Goal: Entertainment & Leisure: Browse casually

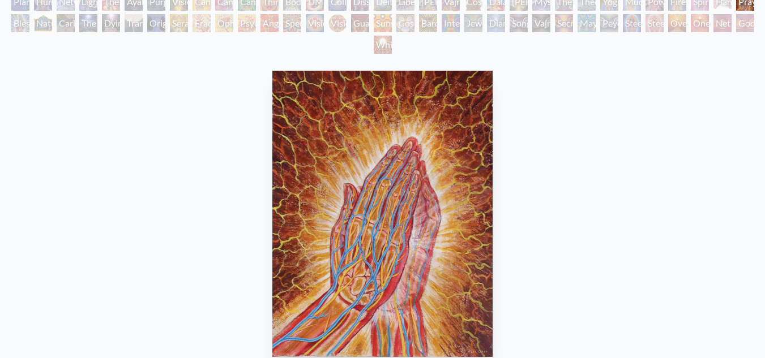
scroll to position [122, 0]
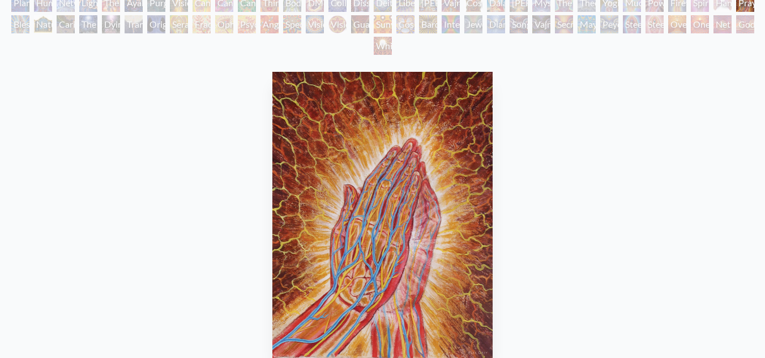
click at [289, 28] on div "Spectral Lotus" at bounding box center [292, 24] width 18 height 18
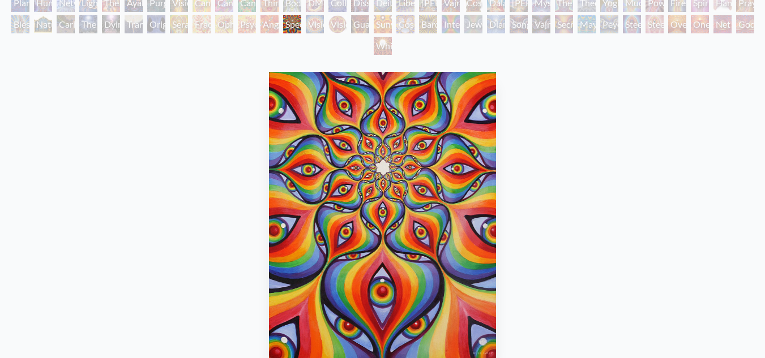
click at [369, 28] on div "Guardian of Infinite Vision" at bounding box center [360, 24] width 18 height 18
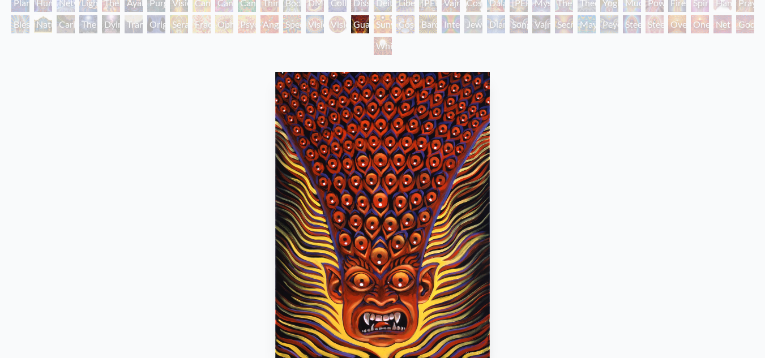
click at [381, 46] on div "White Light" at bounding box center [383, 46] width 18 height 18
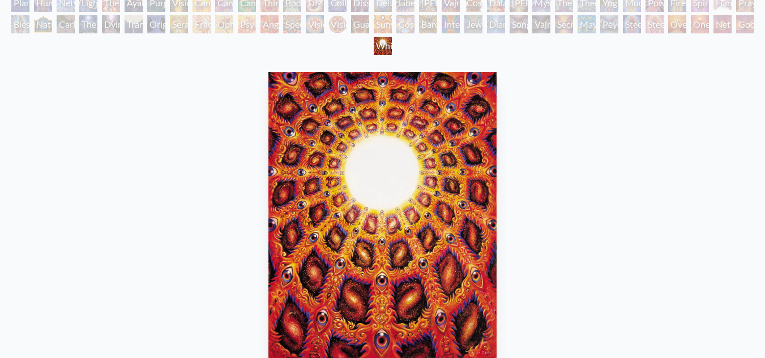
click at [215, 27] on div "Ophanic Eyelash" at bounding box center [224, 24] width 18 height 18
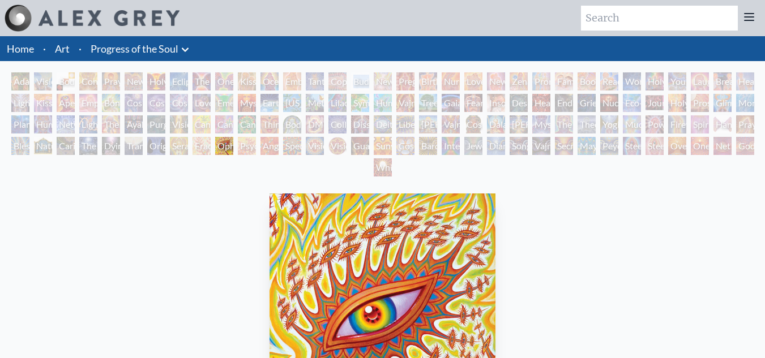
drag, startPoint x: 351, startPoint y: 68, endPoint x: 353, endPoint y: 87, distance: 18.8
click at [353, 87] on div "Home · Art · Progress of the Soul Anatomical Drawings" at bounding box center [382, 331] width 765 height 590
click at [353, 87] on div "Buddha Embryo" at bounding box center [360, 81] width 18 height 18
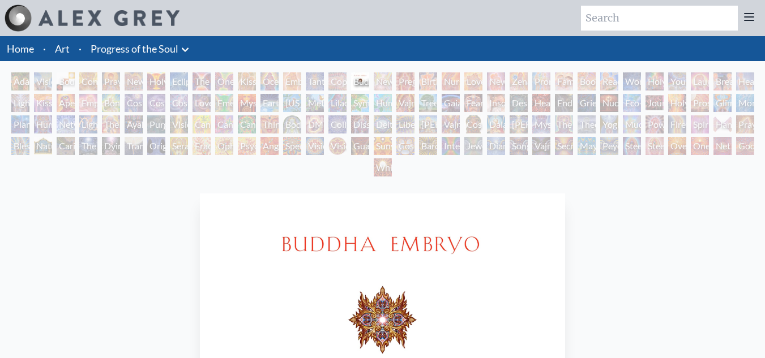
click at [374, 78] on div "Newborn" at bounding box center [383, 81] width 18 height 18
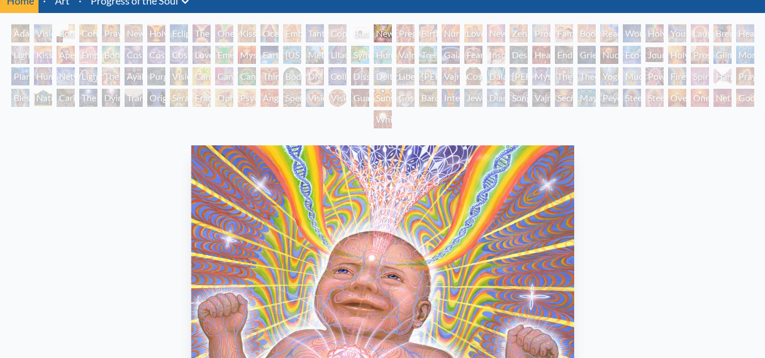
scroll to position [42, 0]
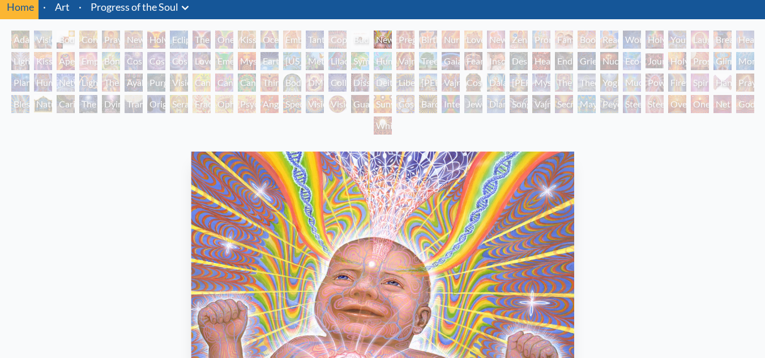
click at [631, 41] on div "Wonder" at bounding box center [632, 40] width 18 height 18
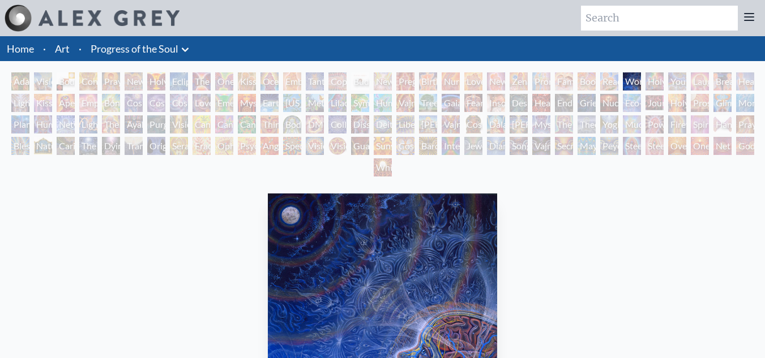
click at [659, 84] on div "Holy Family" at bounding box center [655, 81] width 18 height 18
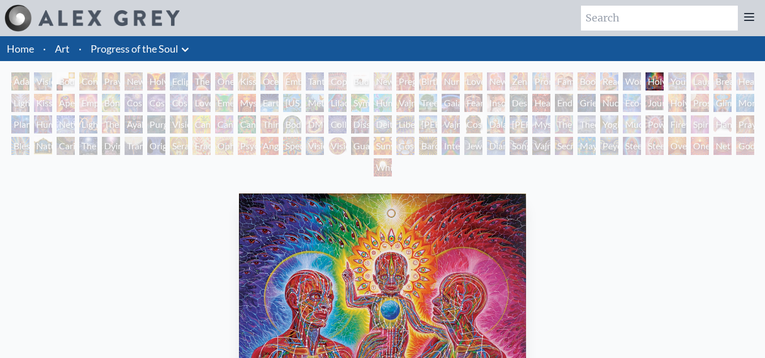
click at [664, 82] on div "Holy Family" at bounding box center [655, 81] width 18 height 18
click at [580, 119] on div "Theologue" at bounding box center [587, 125] width 18 height 18
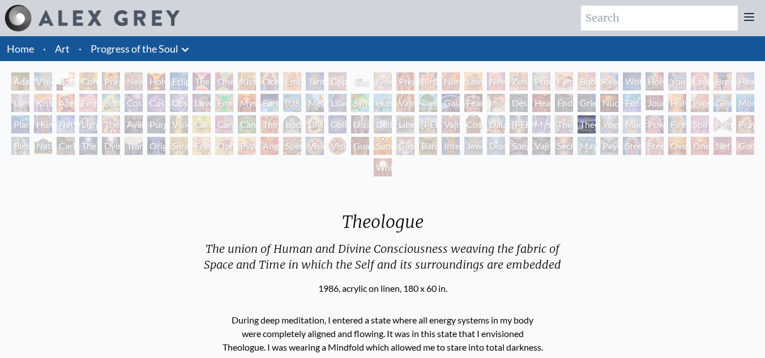
click at [580, 119] on div "Theologue" at bounding box center [587, 125] width 18 height 18
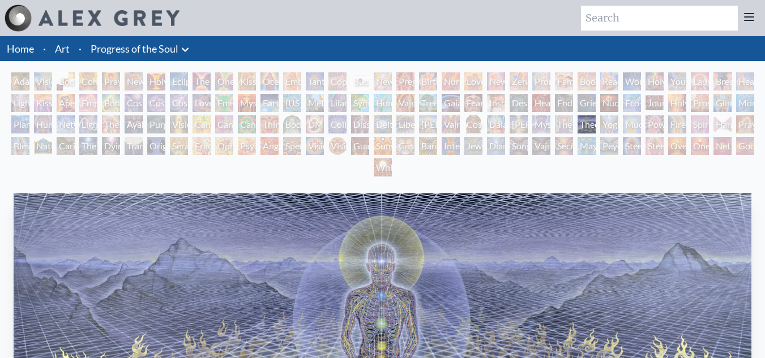
click at [580, 119] on div "Theologue" at bounding box center [587, 125] width 18 height 18
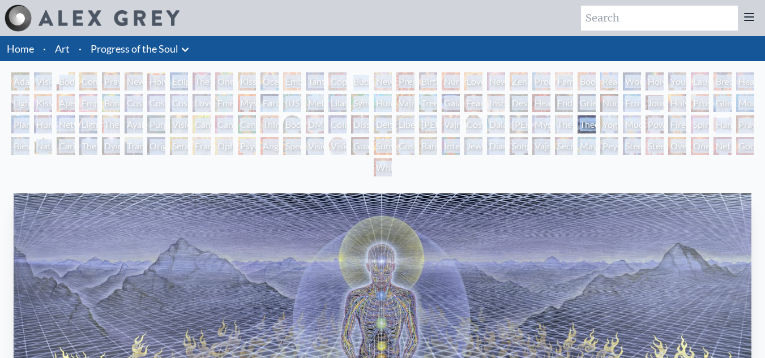
click at [532, 121] on div "Mystic Eye" at bounding box center [541, 125] width 18 height 18
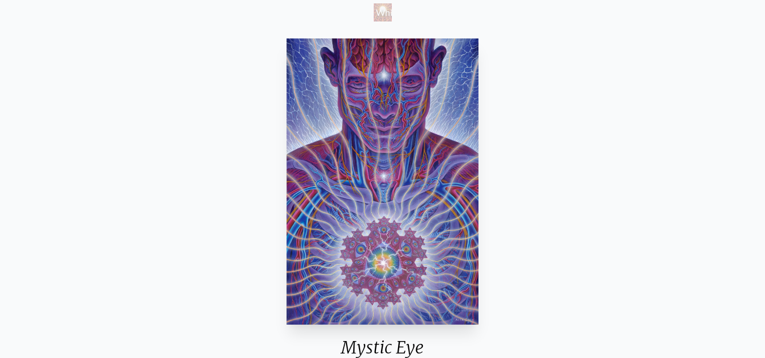
scroll to position [148, 0]
